Goal: Information Seeking & Learning: Learn about a topic

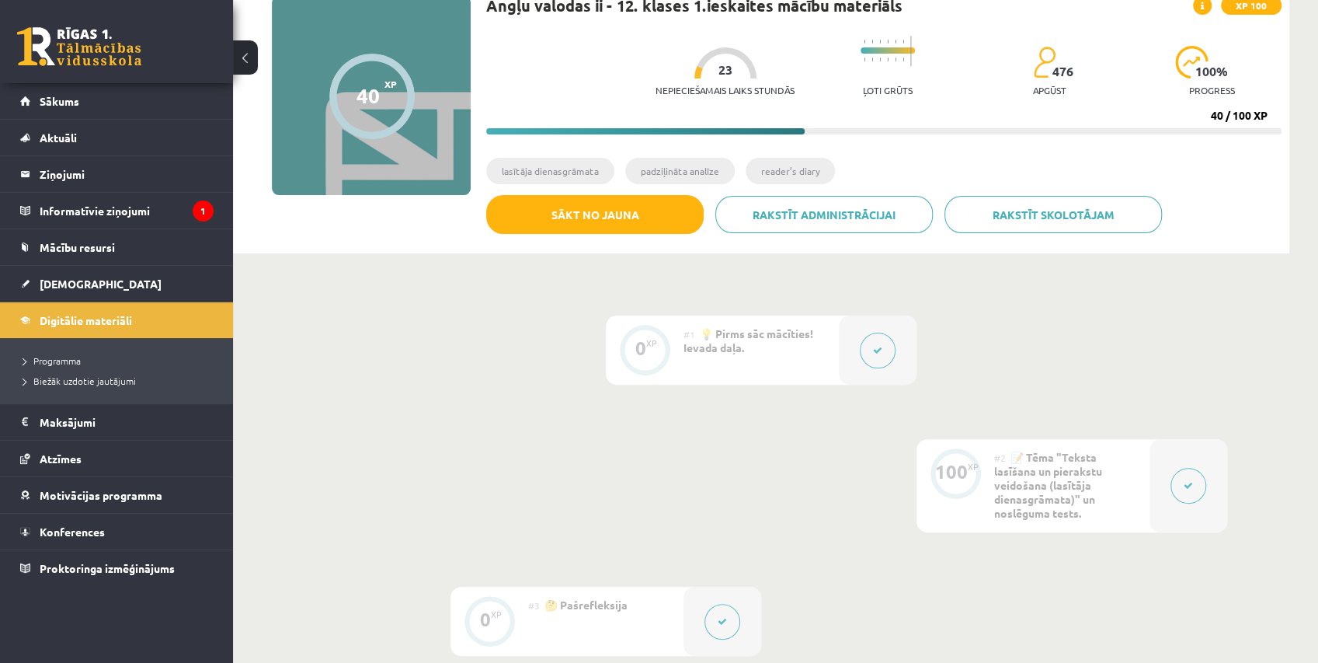
scroll to position [86, 0]
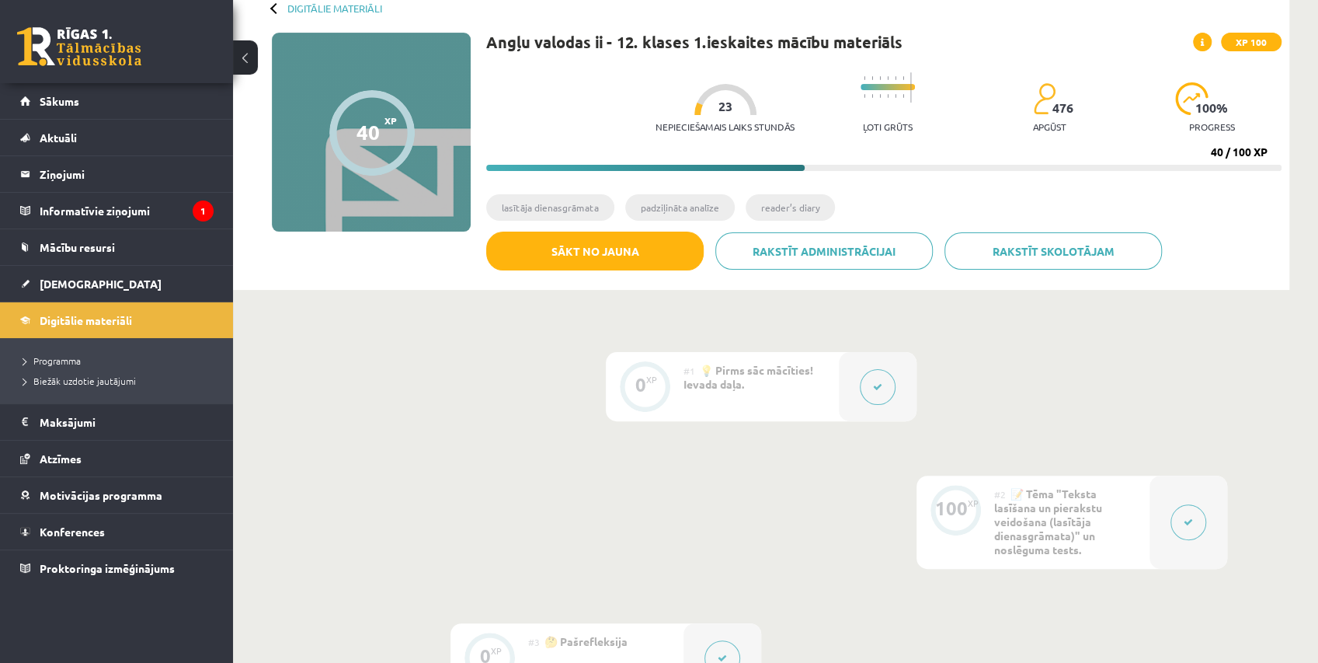
click at [961, 19] on div "Digitālie materiāli 40 XP XP 100 40 / 100 XP Angļu valodas ii - 12. klases 1.ie…" at bounding box center [761, 132] width 1056 height 316
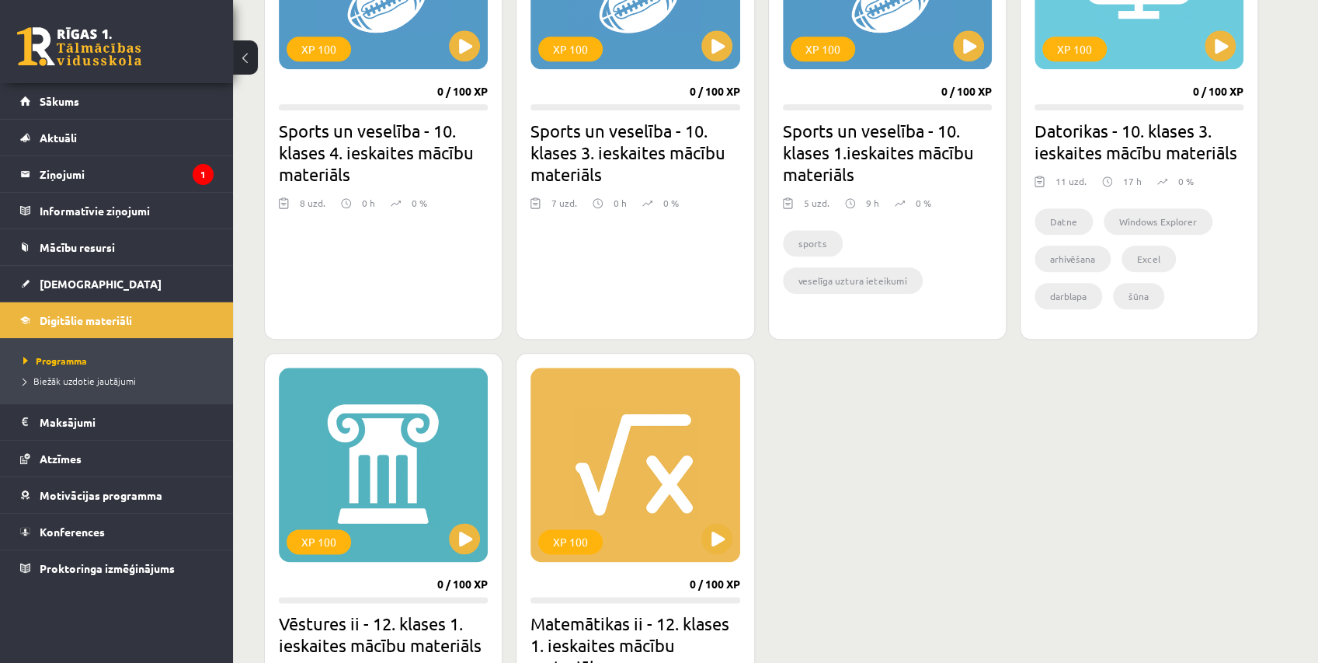
scroll to position [1294, 0]
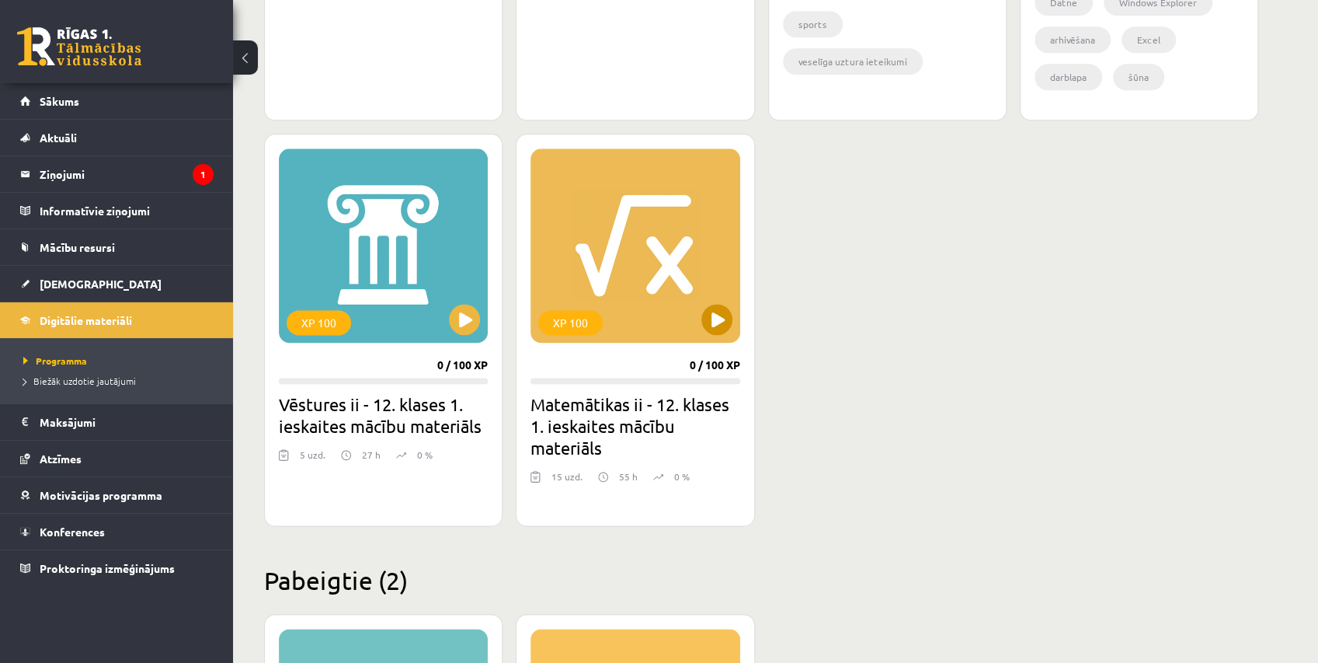
click at [620, 193] on div "XP 100" at bounding box center [635, 245] width 209 height 194
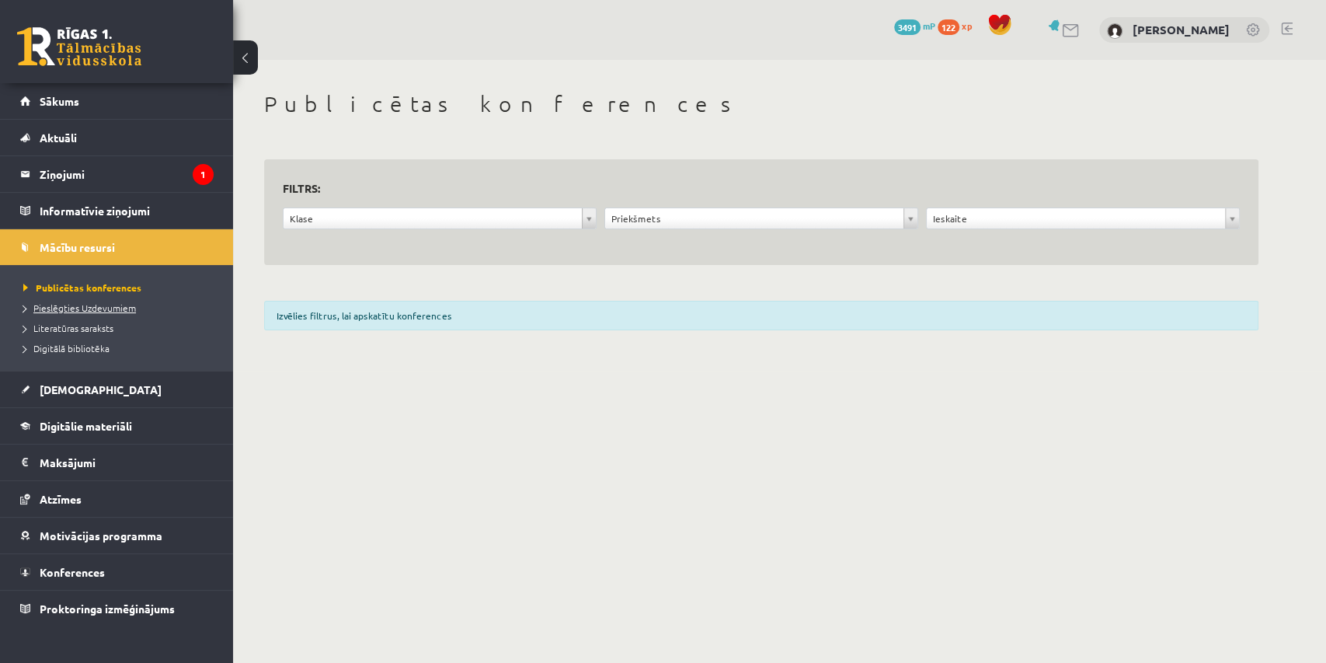
click at [115, 305] on span "Pieslēgties Uzdevumiem" at bounding box center [79, 307] width 113 height 12
click at [82, 344] on span "Digitālā bibliotēka" at bounding box center [66, 348] width 86 height 12
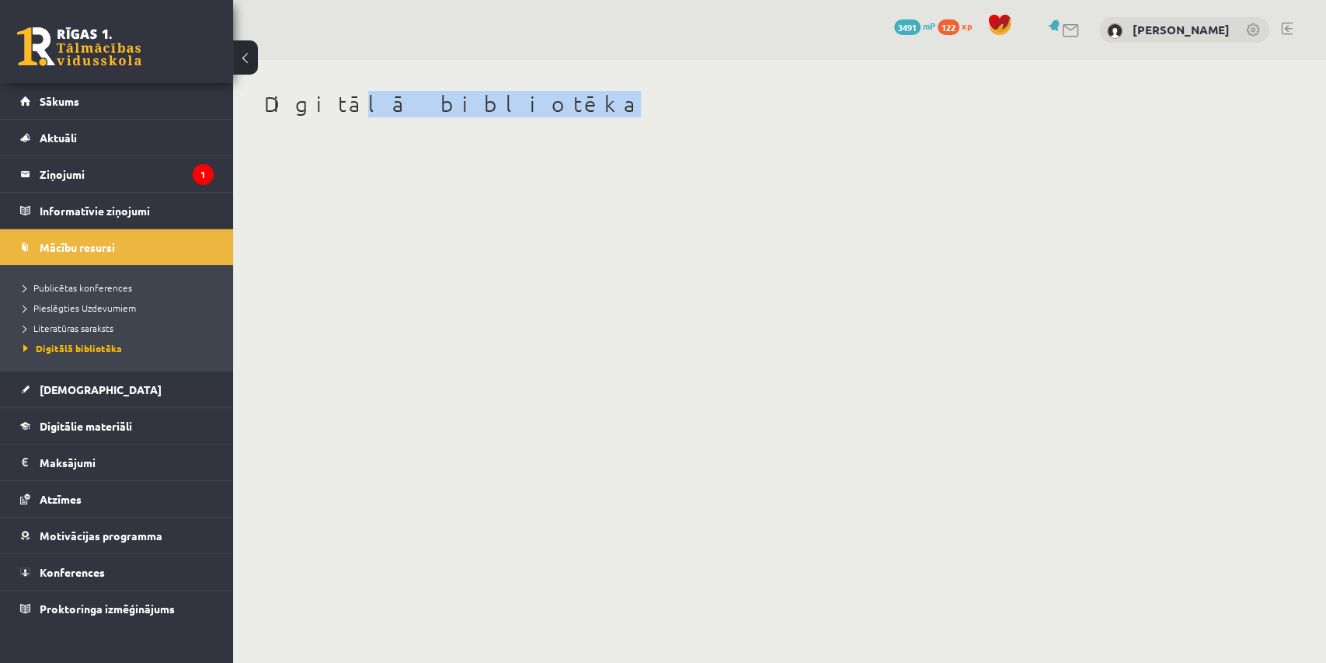
drag, startPoint x: 323, startPoint y: 103, endPoint x: 555, endPoint y: 346, distance: 336.8
click at [555, 346] on body "0 Dāvanas 3491 mP 122 xp Stīvens Kuzmenko Sākums Aktuāli Kā mācīties eSKOLĀ Kon…" at bounding box center [663, 331] width 1326 height 663
click at [95, 332] on link "Literatūras saraksts" at bounding box center [120, 328] width 194 height 14
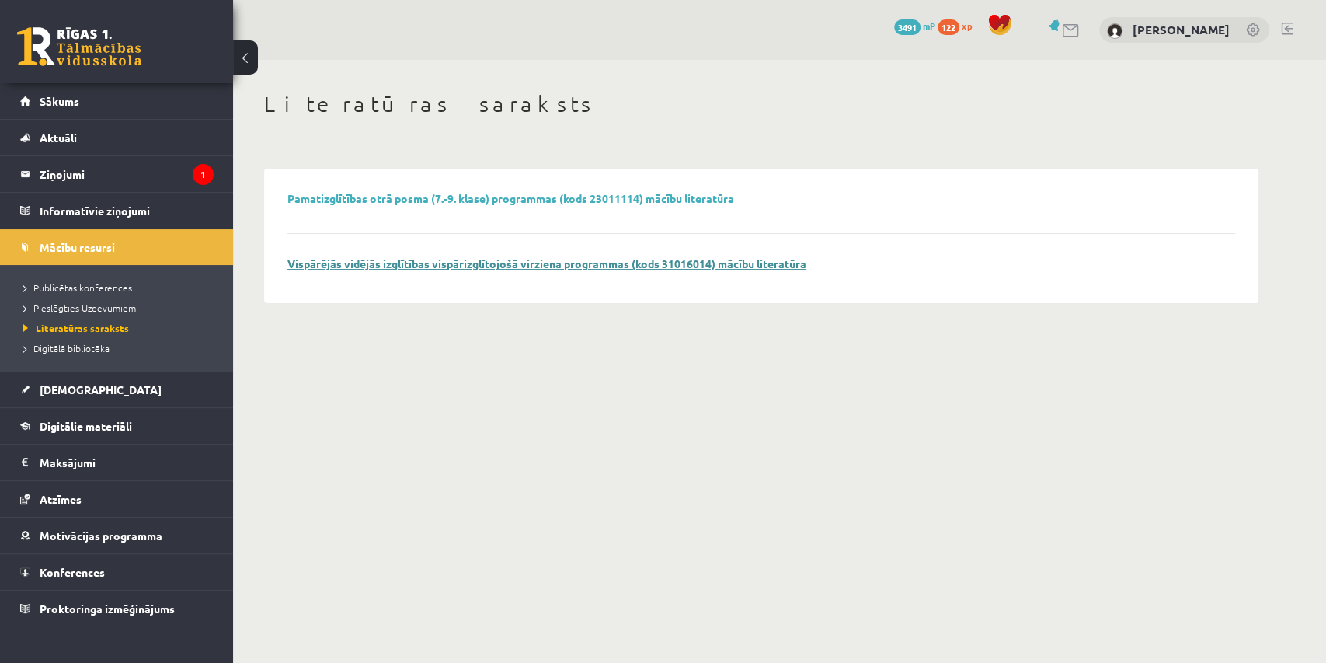
click at [488, 266] on link "Vispārējās vidējās izglītības vispārizglītojošā virziena programmas (kods 31016…" at bounding box center [546, 263] width 519 height 14
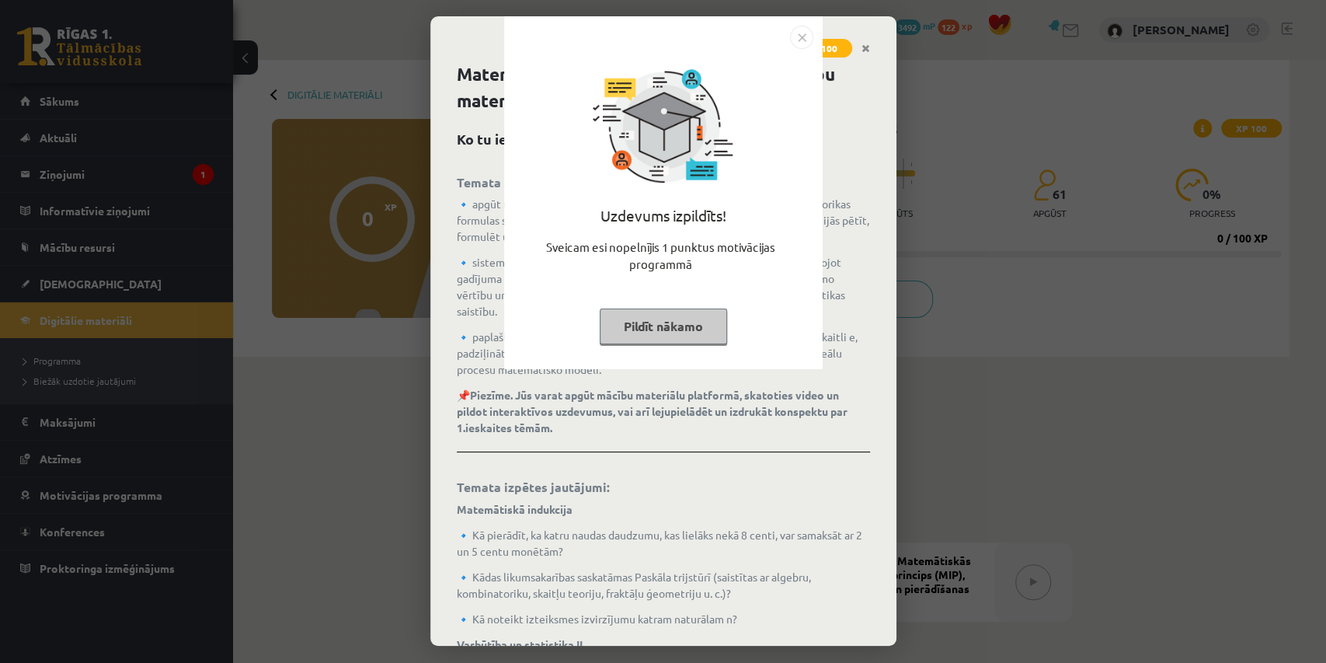
click at [687, 330] on button "Pildīt nākamo" at bounding box center [663, 326] width 127 height 36
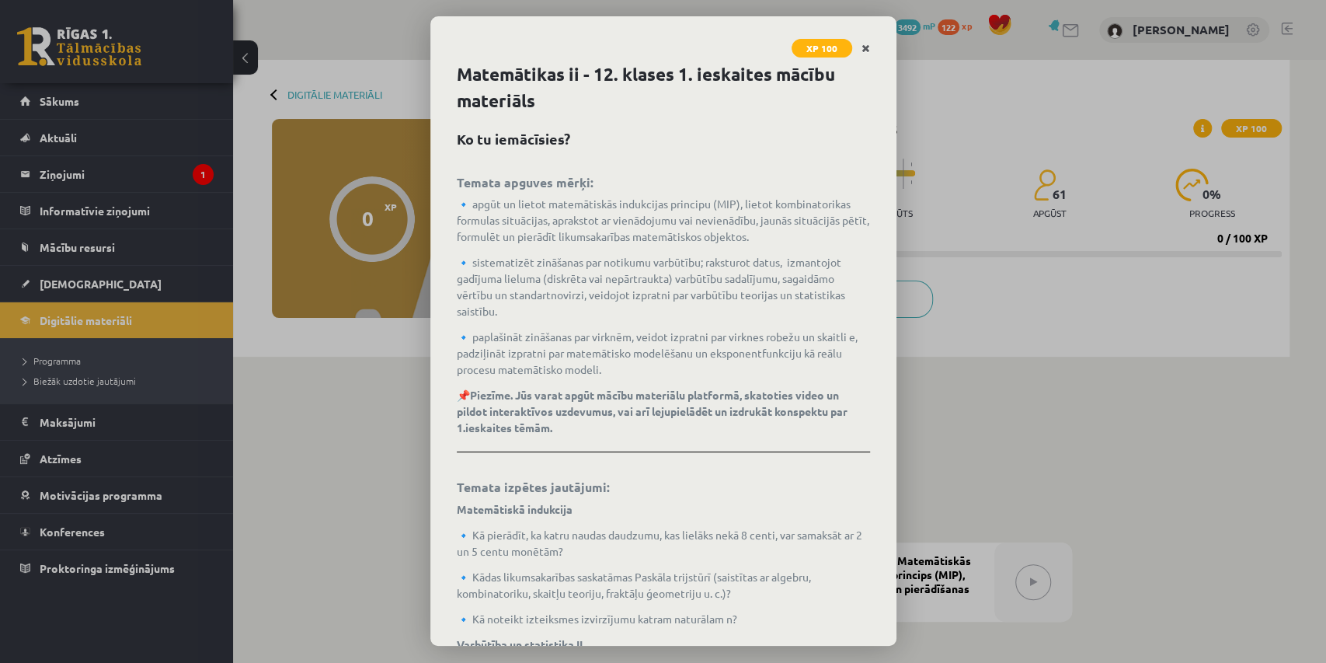
click at [864, 39] on link "Close" at bounding box center [865, 48] width 27 height 30
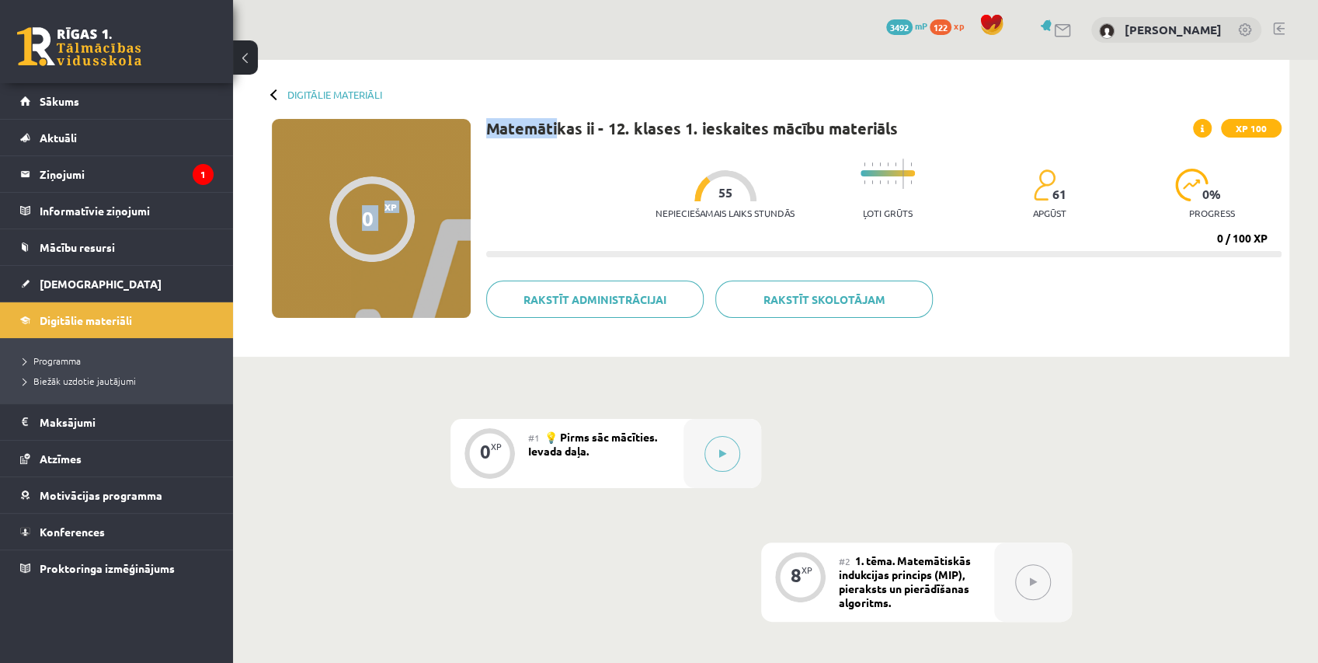
drag, startPoint x: 513, startPoint y: 125, endPoint x: 580, endPoint y: 132, distance: 67.2
click at [576, 132] on div "Digitālie materiāli 0 XP XP 100 0 / 100 XP Matemātikas ii - 12. klases 1. ieska…" at bounding box center [761, 208] width 1056 height 297
click at [583, 132] on h1 "Matemātikas ii - 12. klases 1. ieskaites mācību materiāls" at bounding box center [692, 128] width 412 height 19
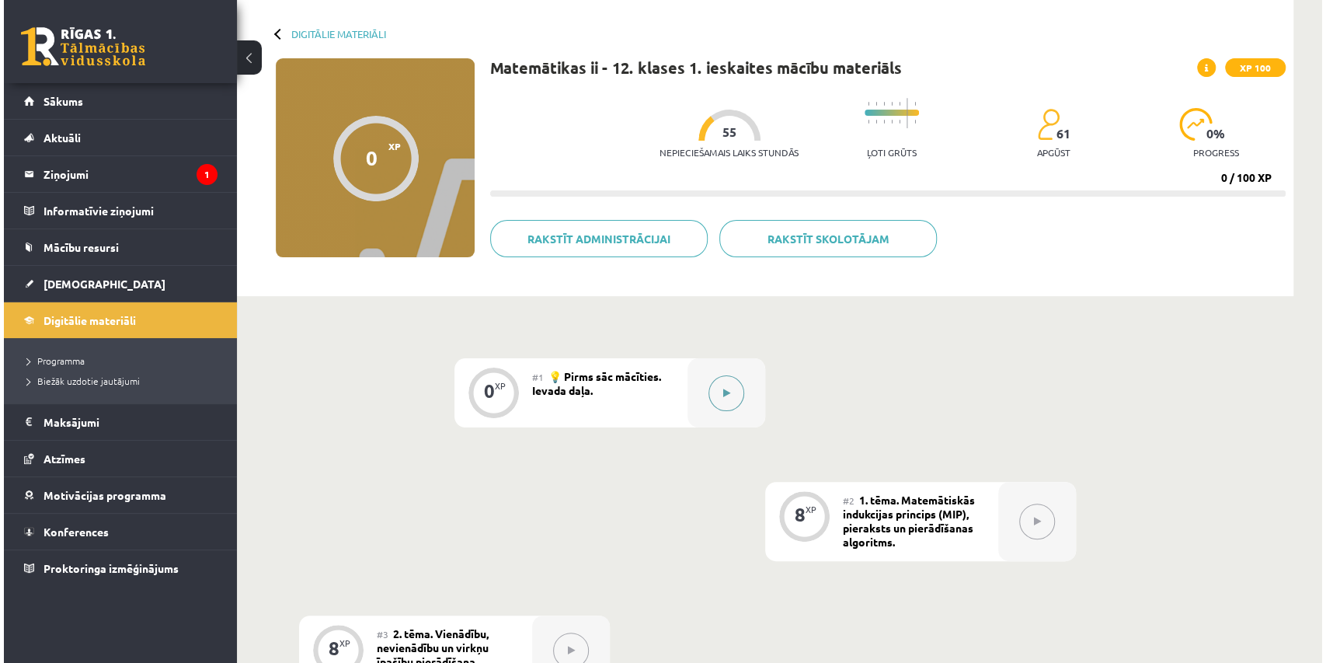
scroll to position [86, 0]
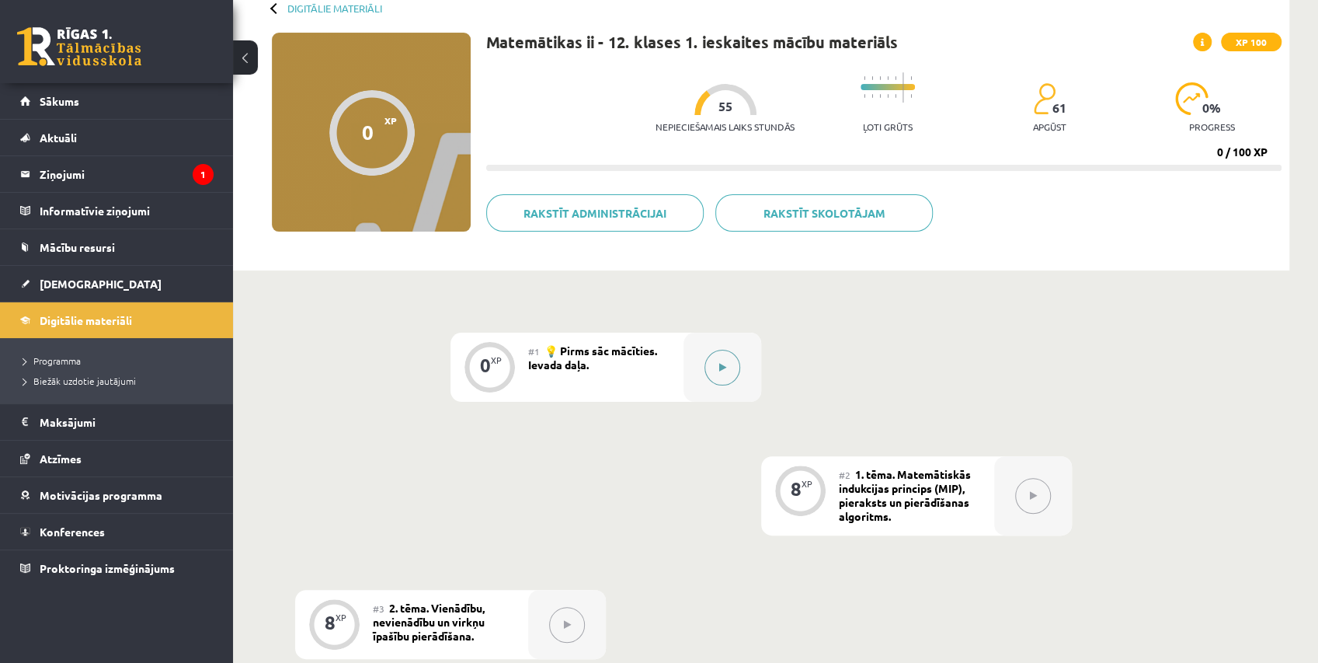
click at [729, 373] on button at bounding box center [723, 368] width 36 height 36
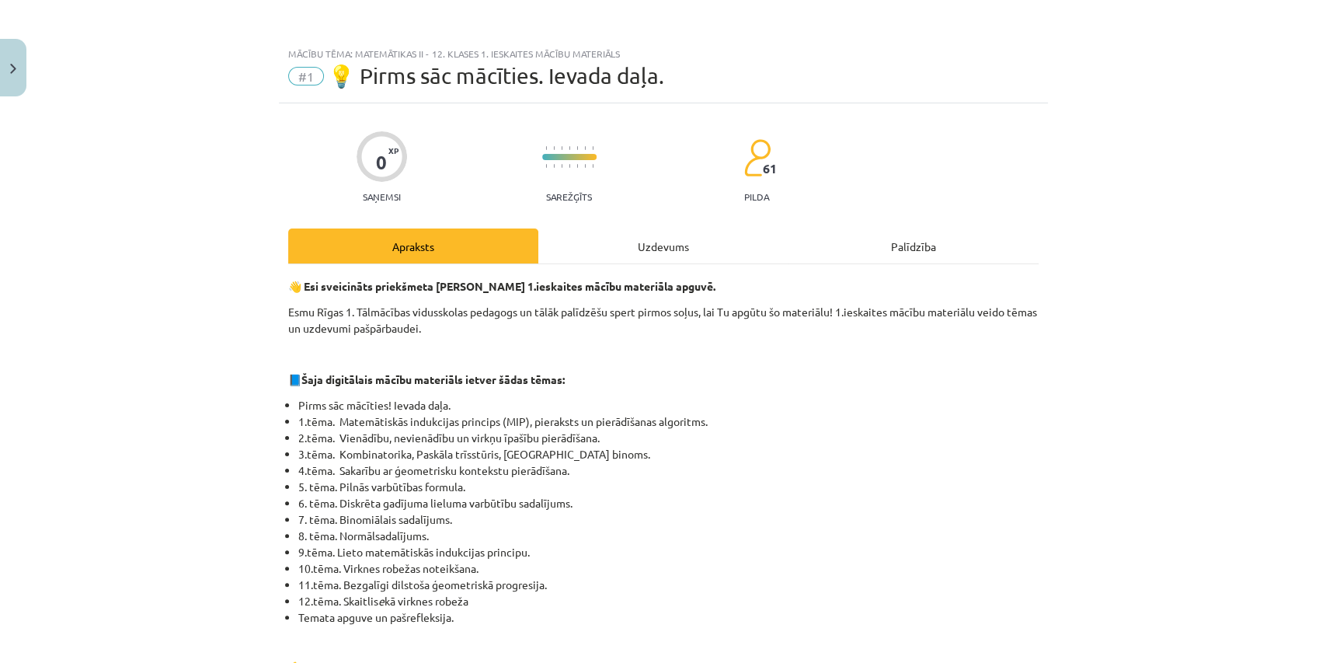
click at [729, 228] on div "Uzdevums" at bounding box center [663, 245] width 250 height 35
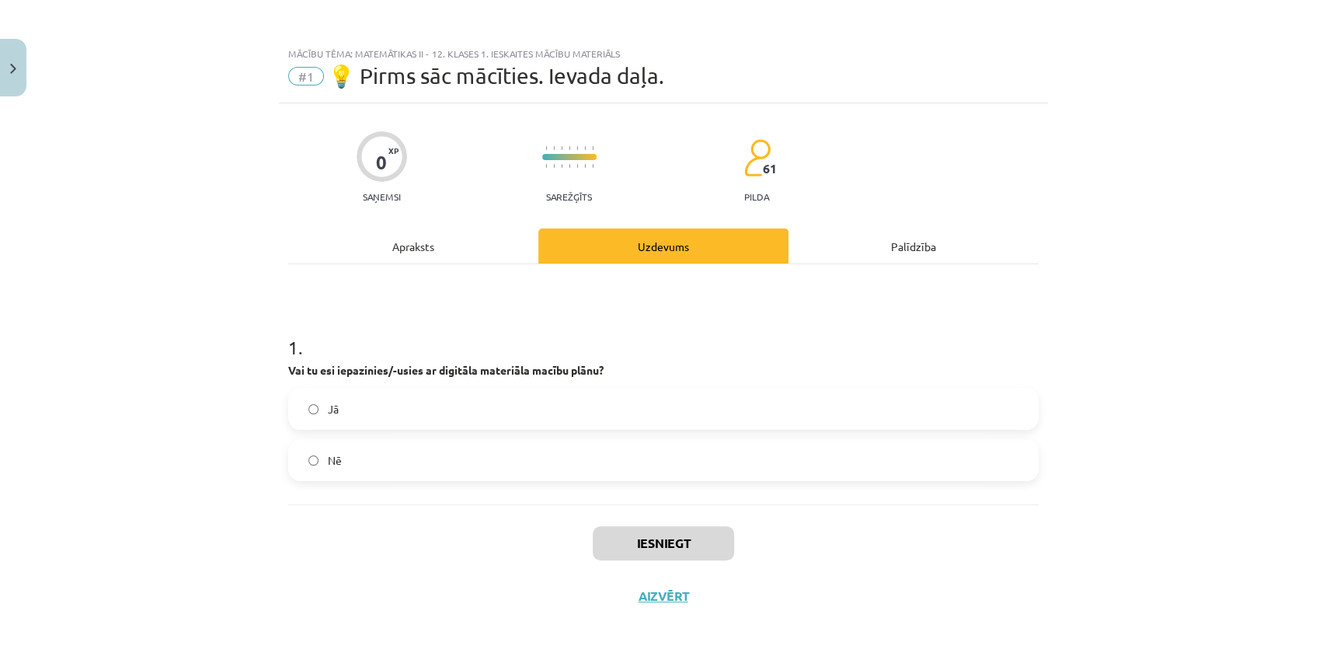
click at [426, 230] on div "Apraksts" at bounding box center [413, 245] width 250 height 35
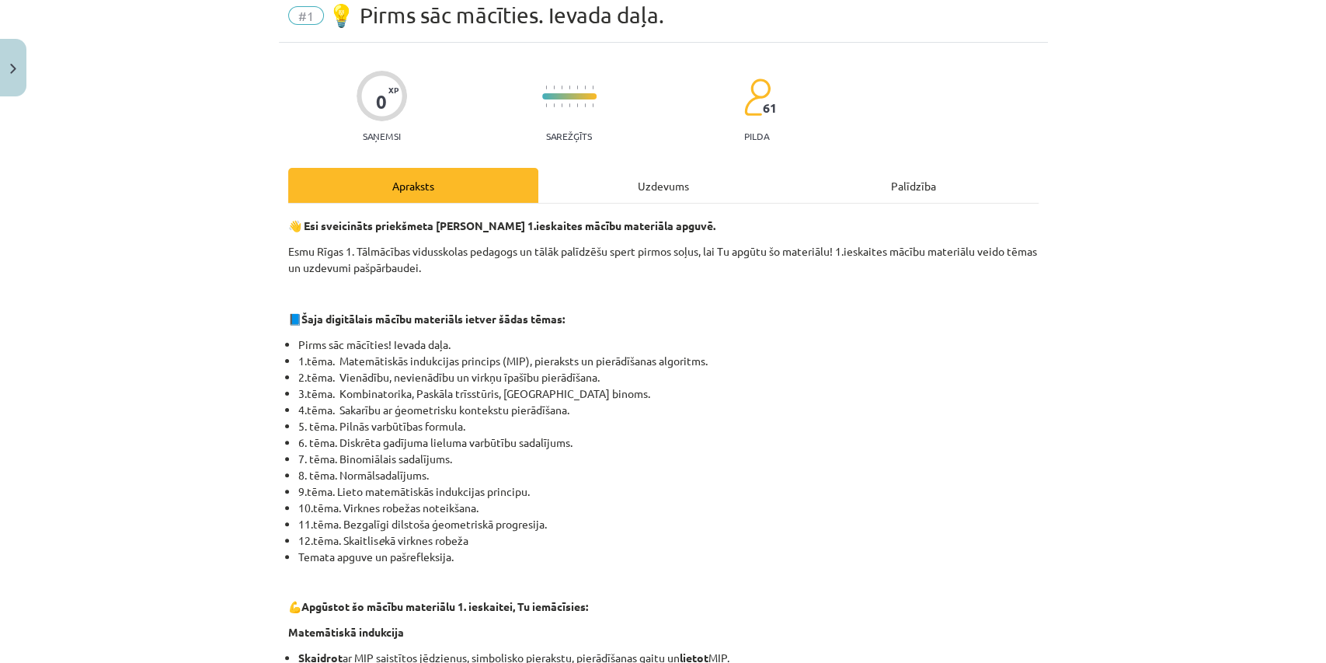
scroll to position [0, 0]
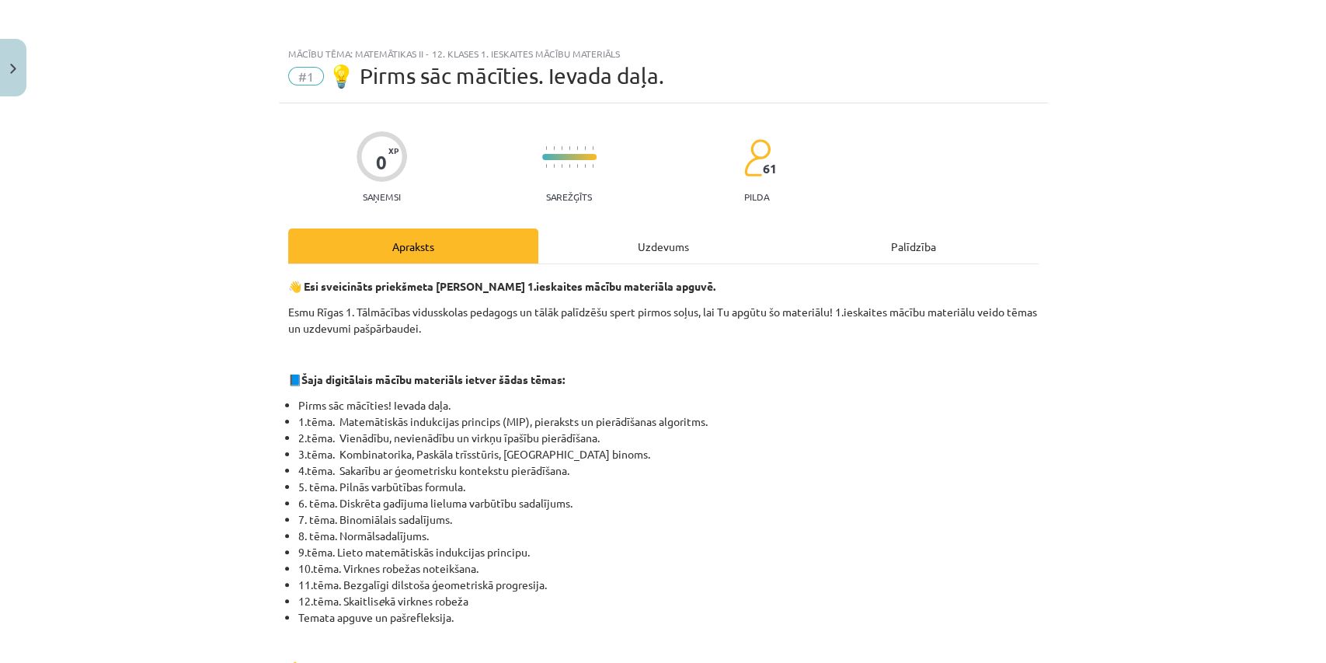
click at [552, 255] on div "Uzdevums" at bounding box center [663, 245] width 250 height 35
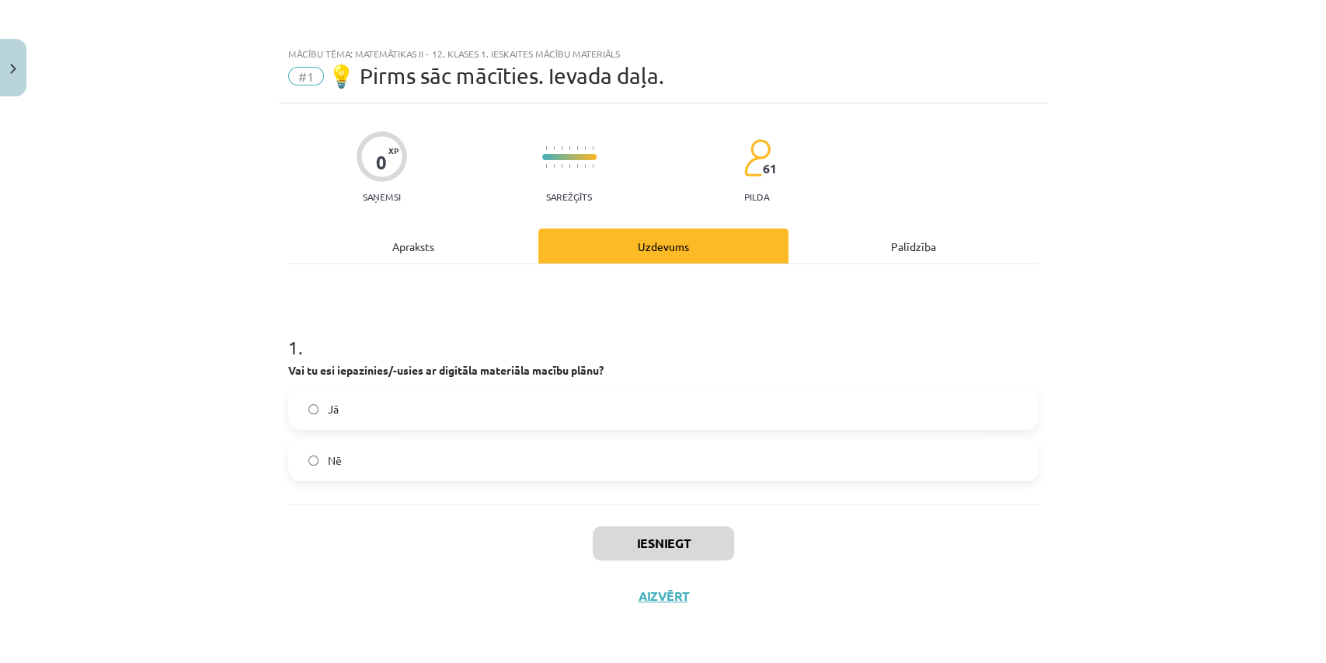
click at [528, 395] on label "Jā" at bounding box center [663, 408] width 747 height 39
click at [686, 536] on button "Iesniegt" at bounding box center [663, 543] width 141 height 34
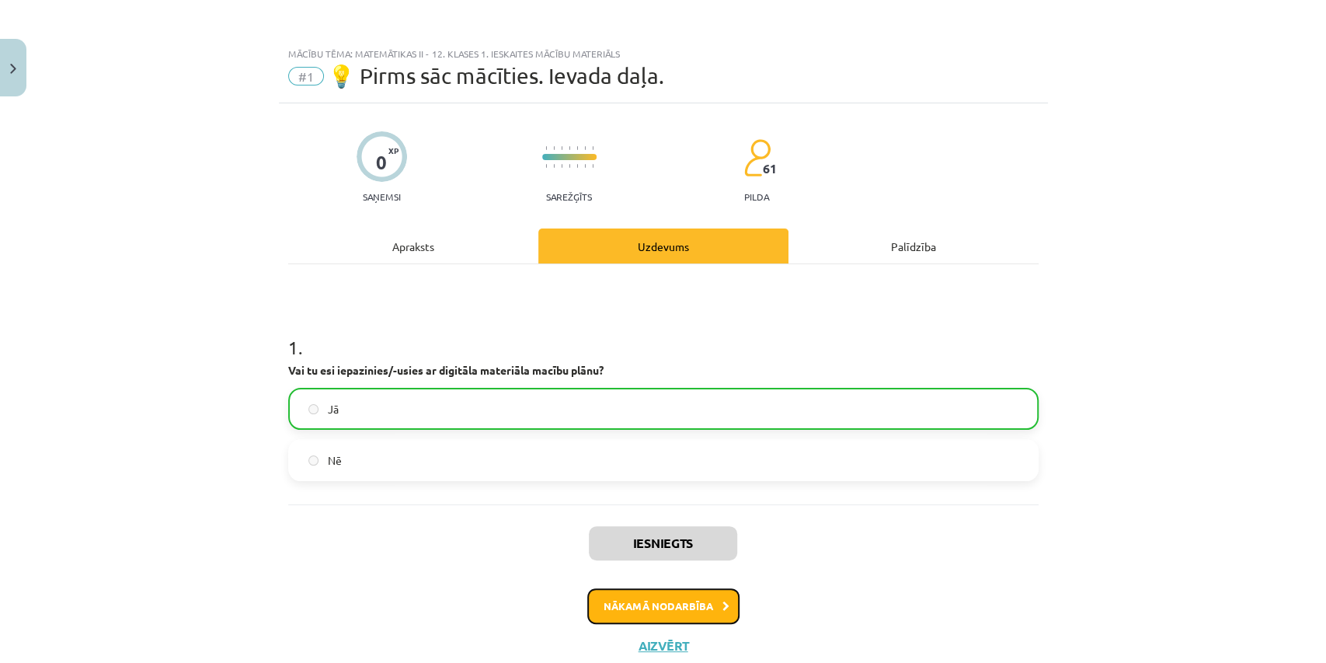
click at [648, 617] on button "Nākamā nodarbība" at bounding box center [663, 606] width 152 height 36
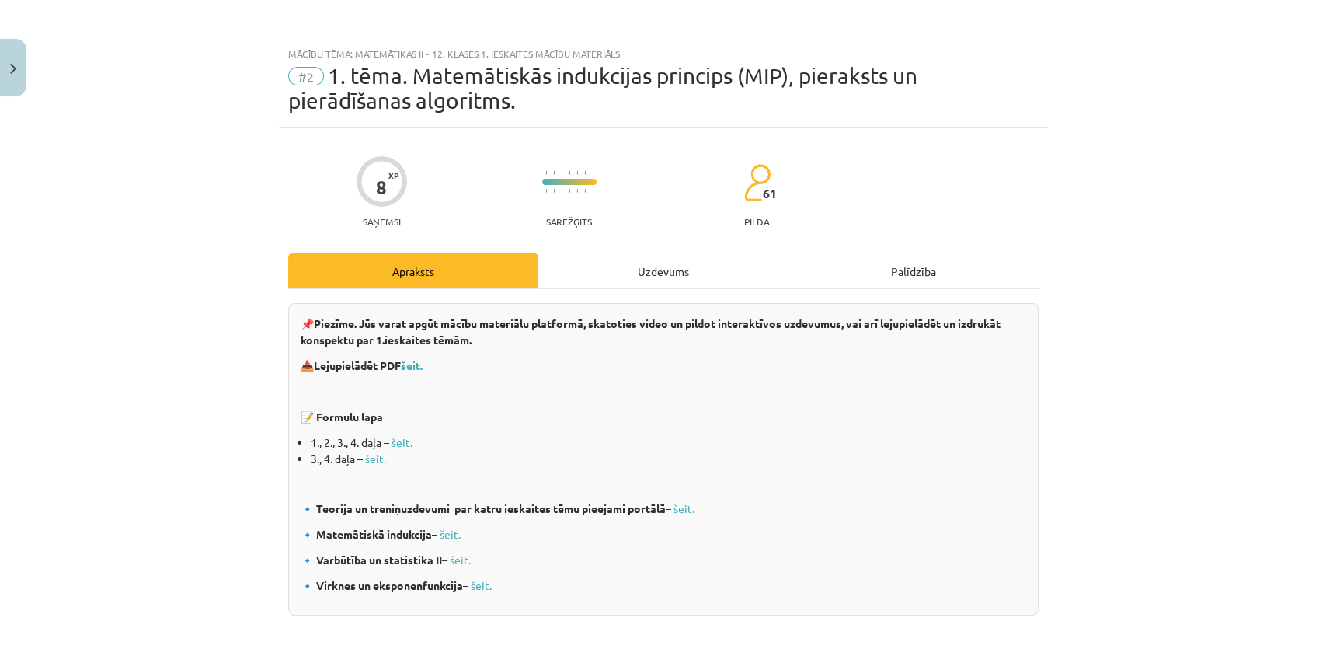
drag, startPoint x: 363, startPoint y: 399, endPoint x: 555, endPoint y: 118, distance: 340.9
click at [295, 661] on h1 "Matemātiskās indukcijas princips (MIP), pieraksts un pierādīšanas algoritms" at bounding box center [663, 665] width 750 height 49
click at [1095, 402] on div "Mācību tēma: Matemātikas ii - 12. klases 1. ieskaites mācību materiāls #2 1. tē…" at bounding box center [663, 331] width 1326 height 663
click at [682, 280] on div "Uzdevums" at bounding box center [663, 270] width 250 height 35
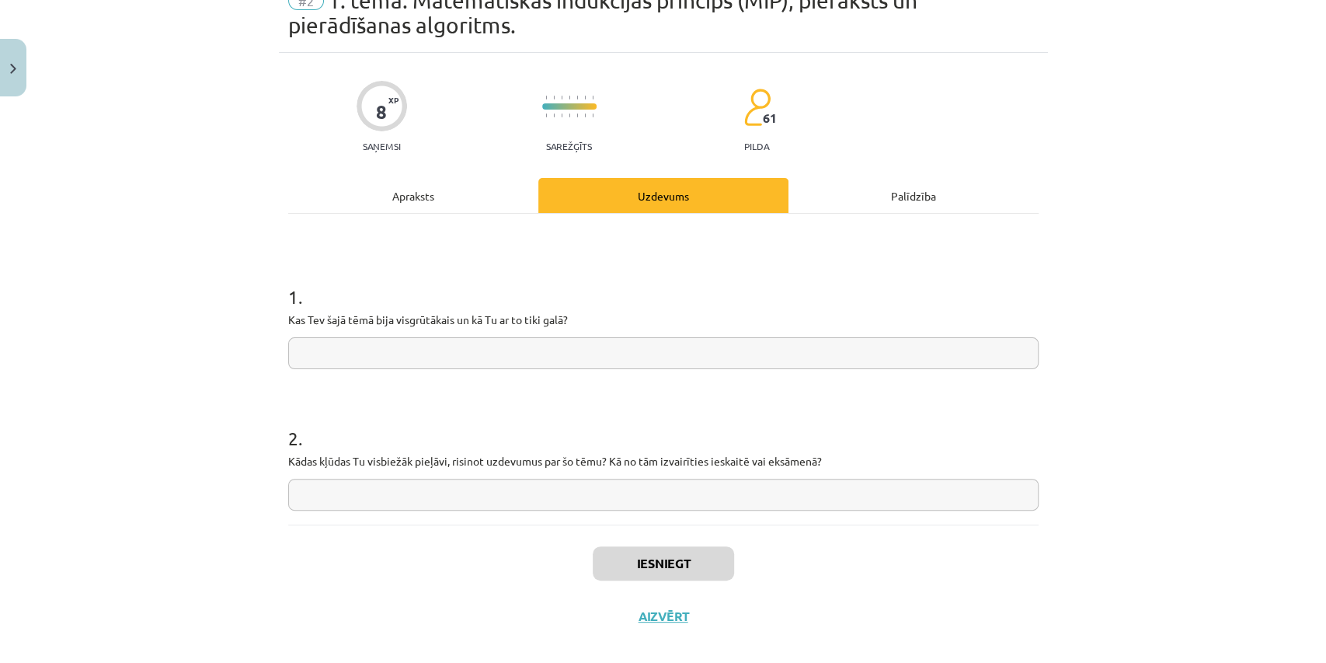
scroll to position [93, 0]
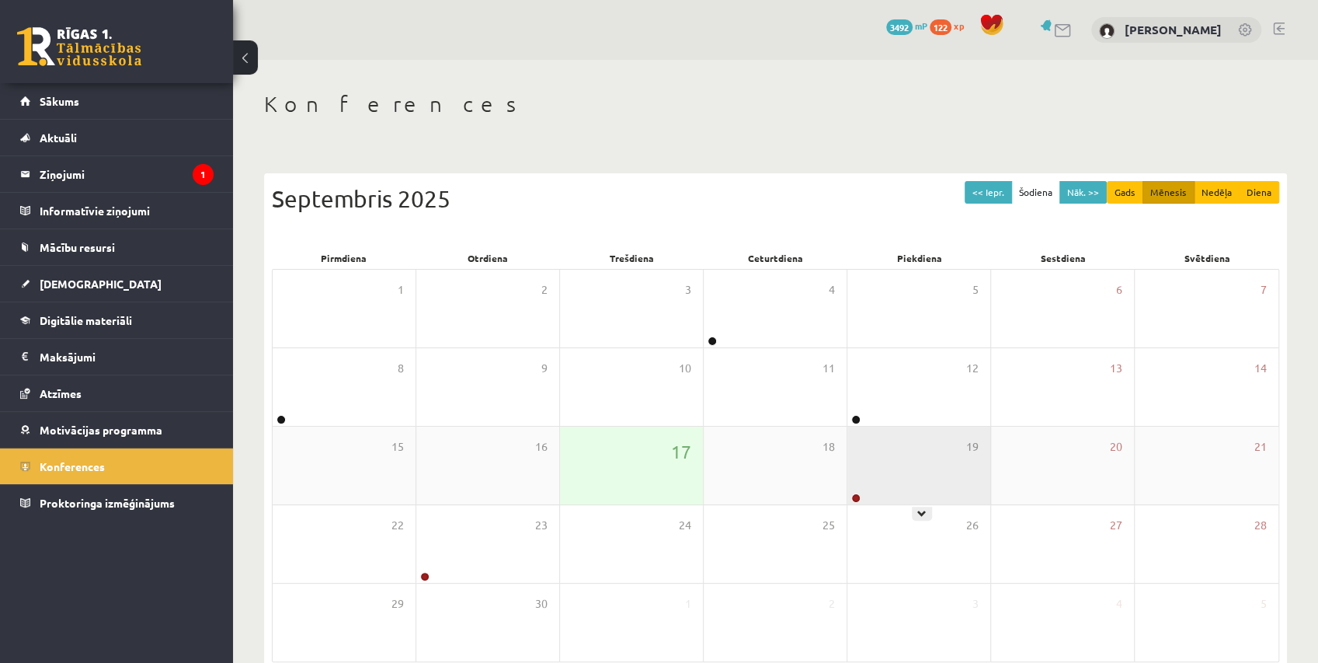
click at [915, 472] on div "19" at bounding box center [919, 465] width 143 height 78
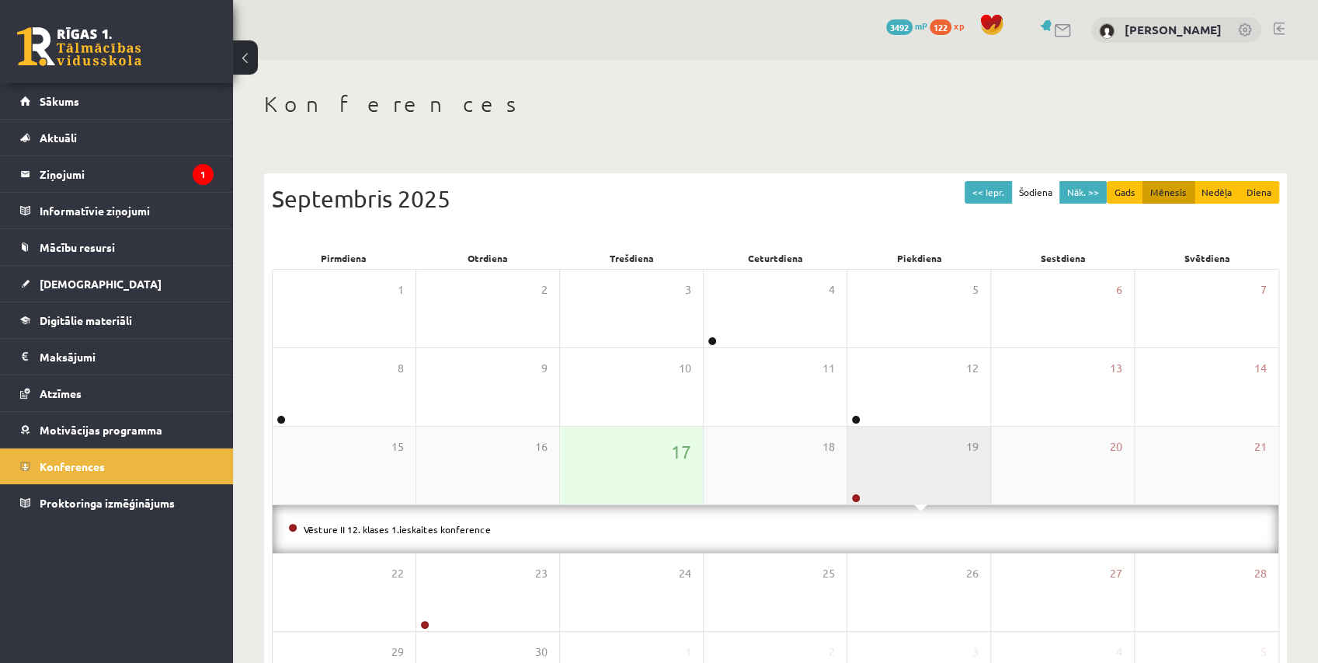
click at [912, 469] on div "19" at bounding box center [919, 465] width 143 height 78
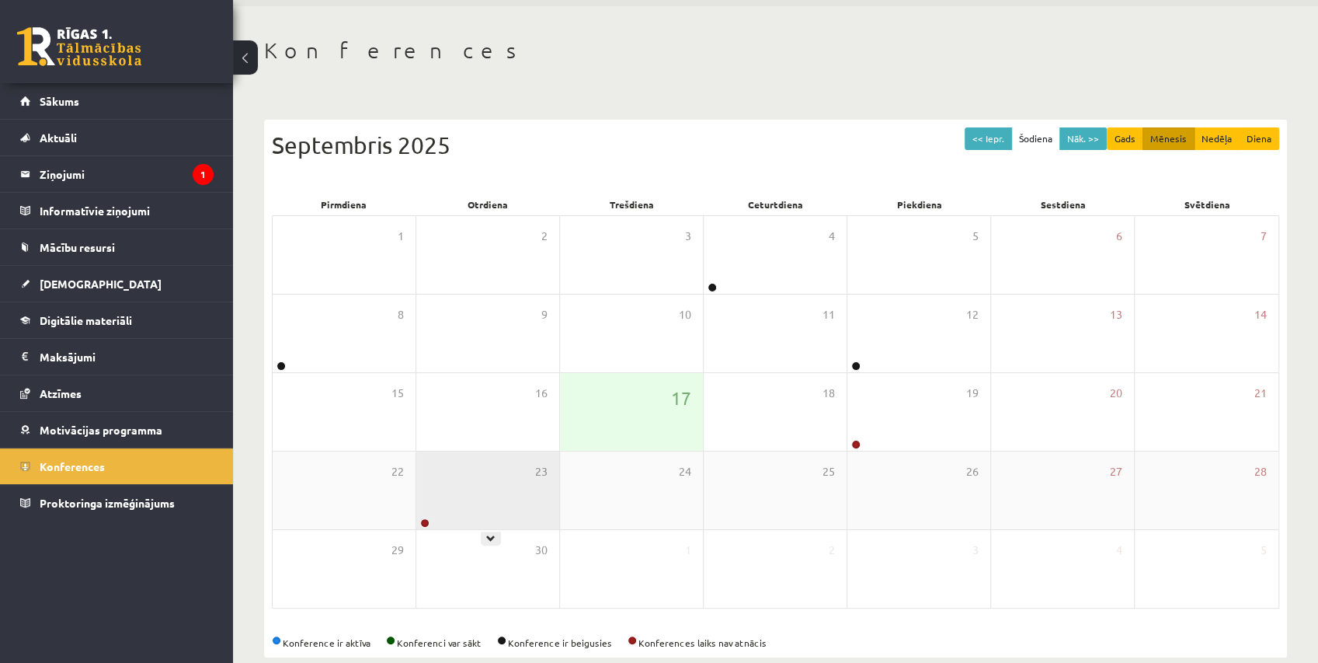
scroll to position [78, 0]
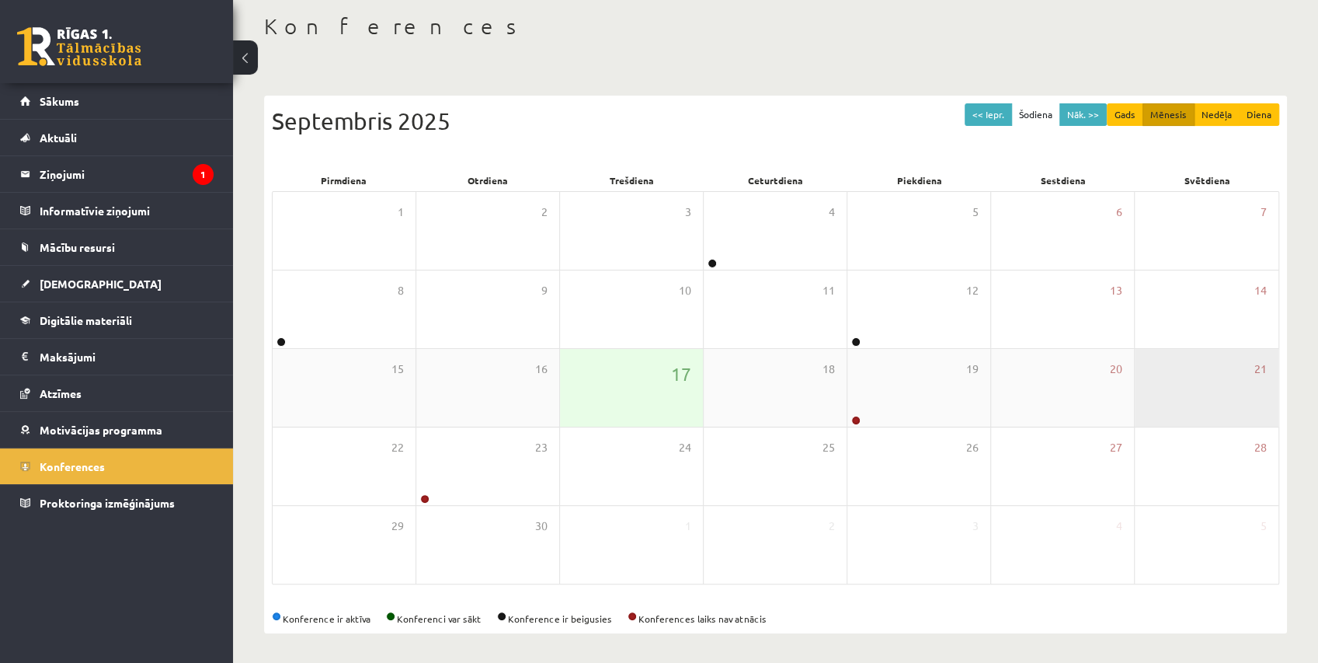
click at [1143, 375] on div "21" at bounding box center [1207, 388] width 144 height 78
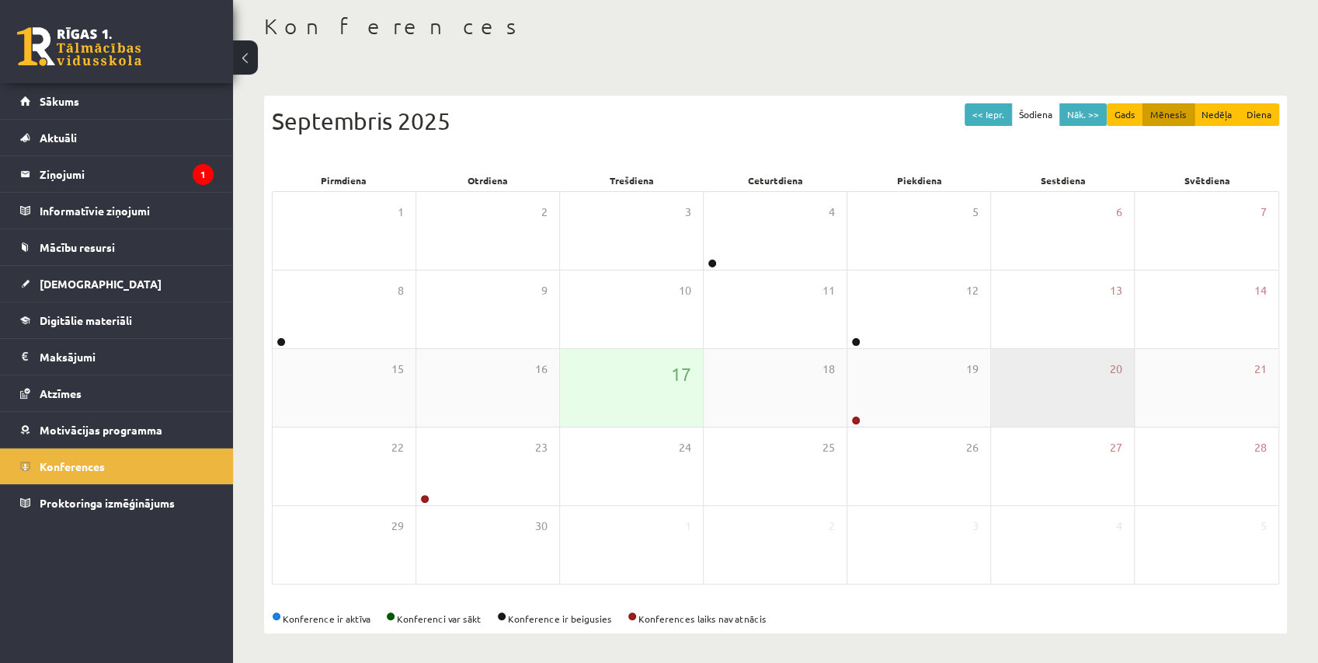
click at [1084, 349] on div "20" at bounding box center [1062, 388] width 143 height 78
